Goal: Check status: Check status

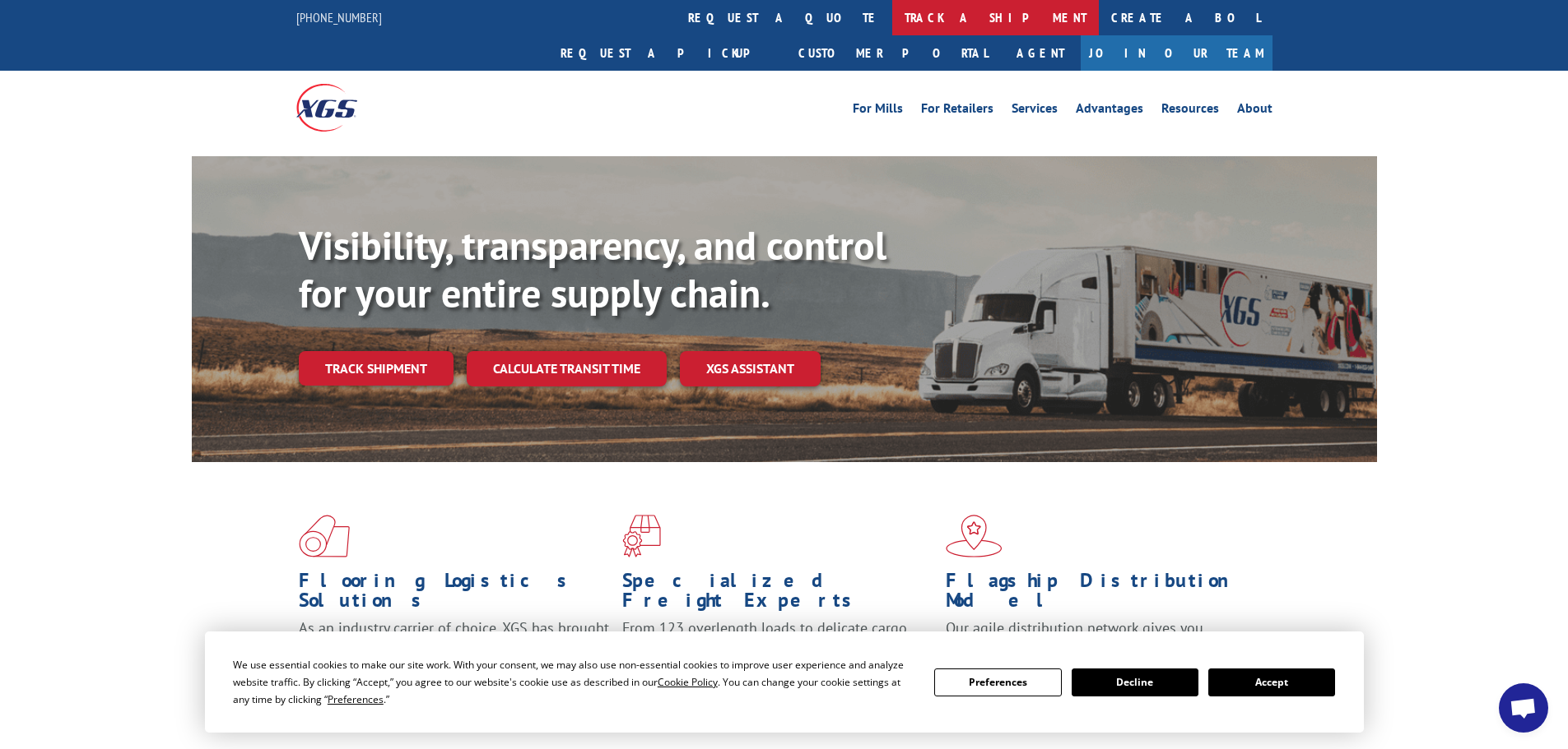
click at [892, 35] on link "track a shipment" at bounding box center [995, 18] width 207 height 36
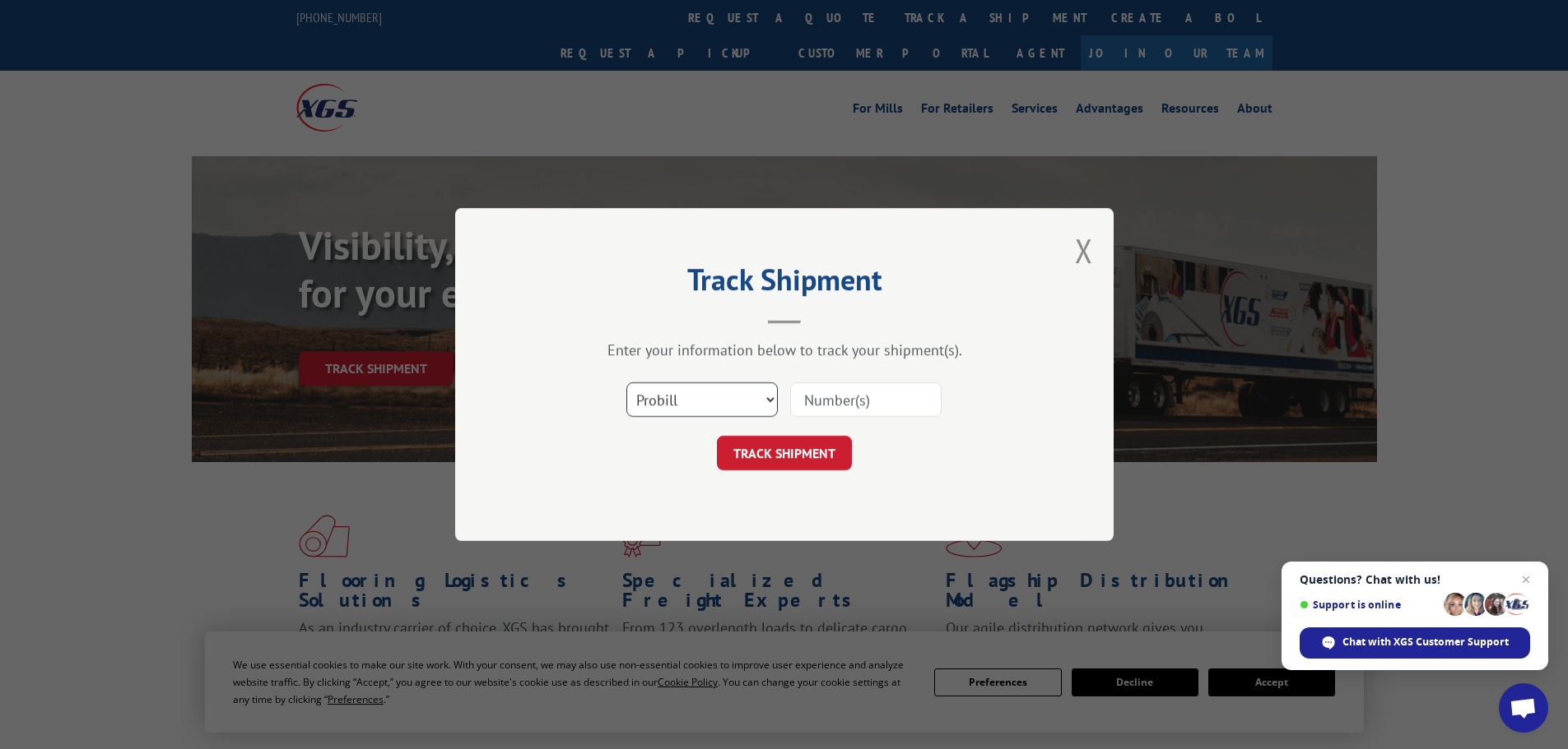
click at [676, 405] on select "Select category... Probill BOL PO" at bounding box center [701, 400] width 151 height 35
select select "bol"
click at [626, 383] on select "Select category... Probill BOL PO" at bounding box center [701, 400] width 151 height 35
paste input "5479026"
type input "5479026"
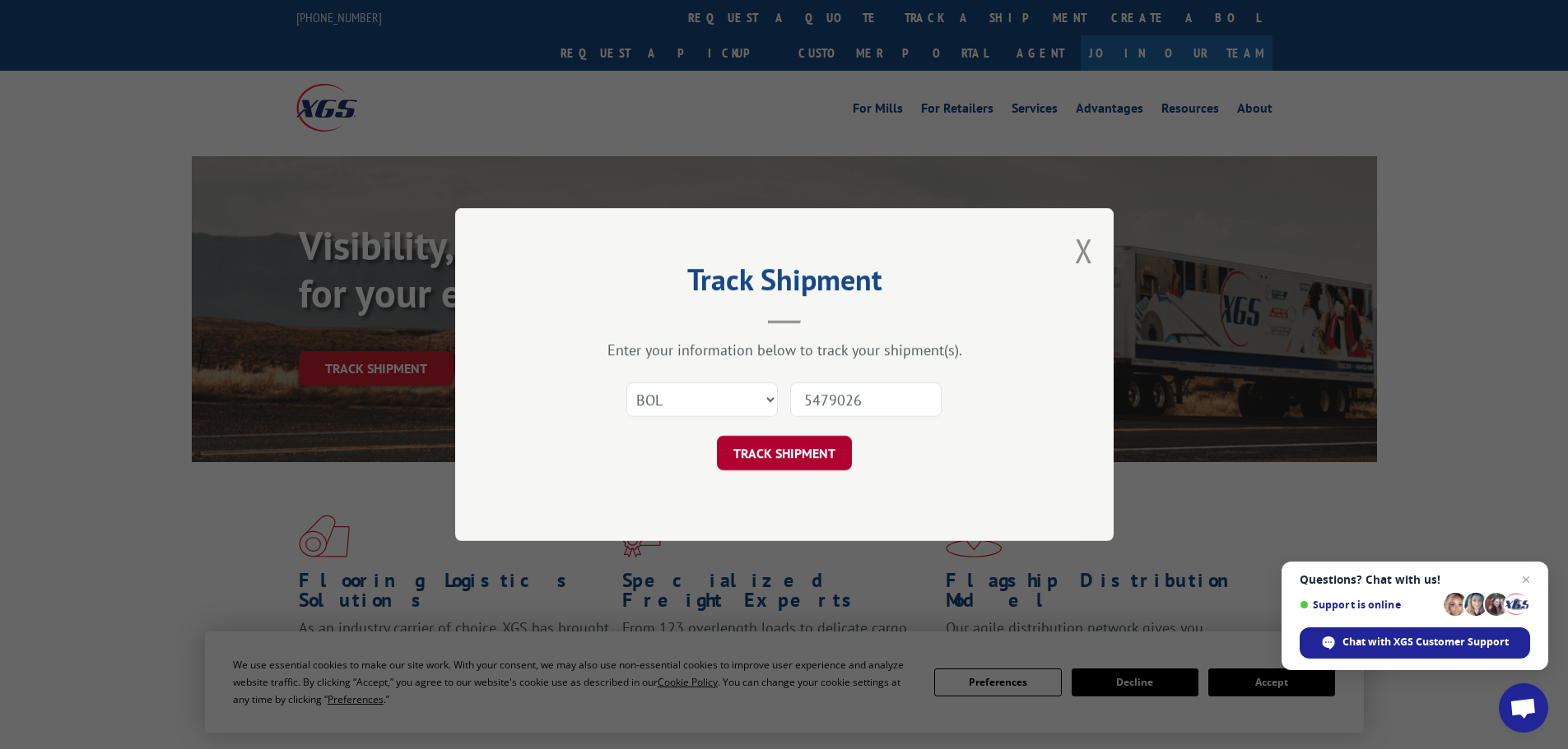
click at [793, 452] on button "TRACK SHIPMENT" at bounding box center [784, 453] width 135 height 35
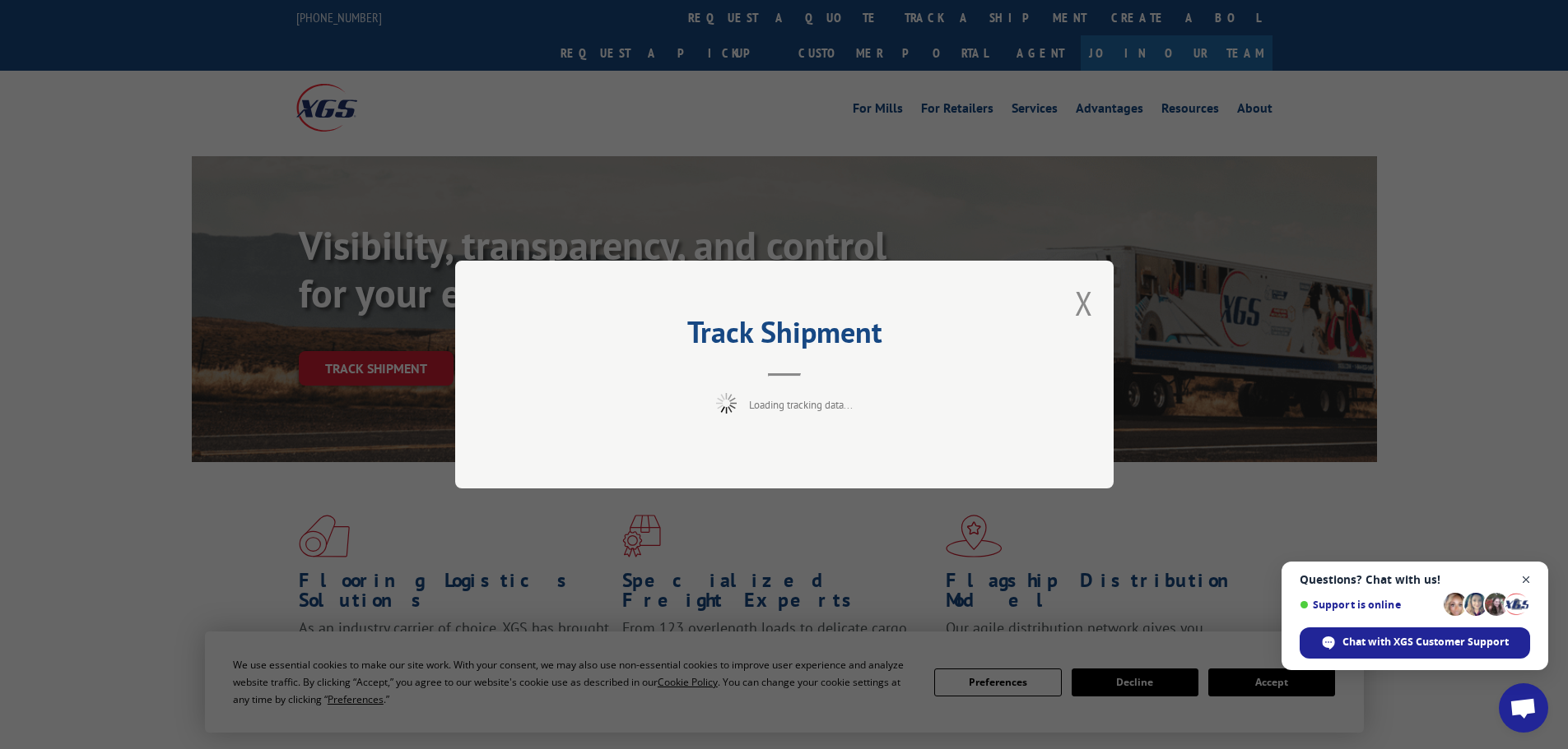
click at [1524, 570] on span "Close chat" at bounding box center [1526, 580] width 21 height 21
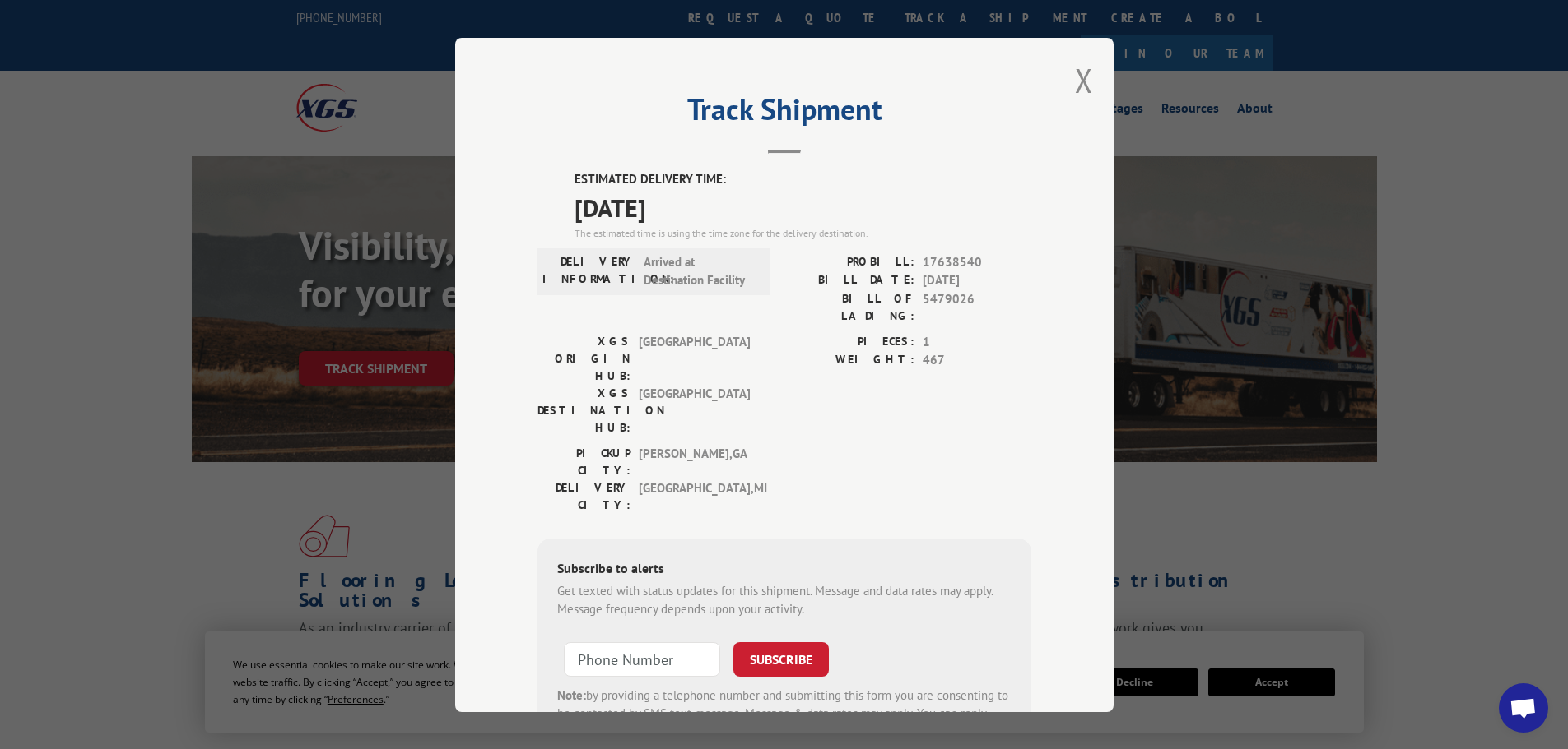
click at [1068, 84] on div "Track Shipment ESTIMATED DELIVERY TIME: [DATE] The estimated time is using the …" at bounding box center [784, 374] width 658 height 675
click at [1085, 84] on button "Close modal" at bounding box center [1084, 80] width 18 height 43
